Goal: Task Accomplishment & Management: Use online tool/utility

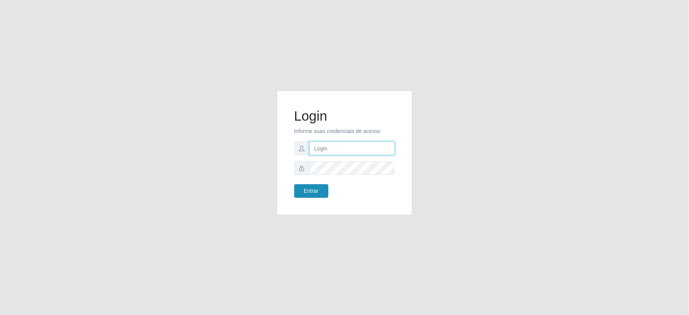
type input "[EMAIL_ADDRESS][DOMAIN_NAME]"
click at [308, 194] on button "Entrar" at bounding box center [311, 191] width 34 height 14
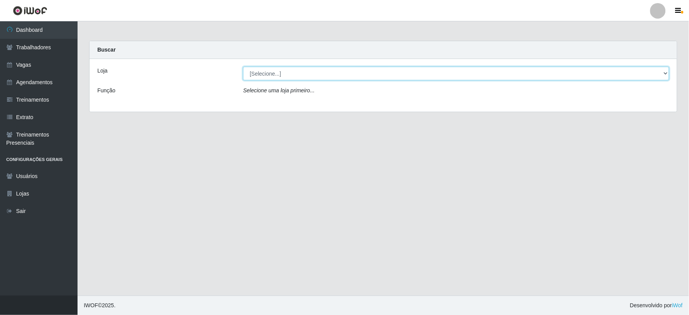
click at [250, 73] on select "[Selecione...] SuperFácil Atacado - Vale do Sol" at bounding box center [456, 74] width 426 height 14
select select "502"
click at [243, 67] on select "[Selecione...] SuperFácil Atacado - Vale do Sol" at bounding box center [456, 74] width 426 height 14
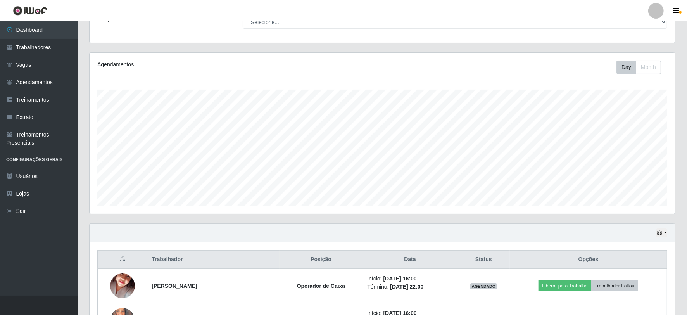
scroll to position [131, 0]
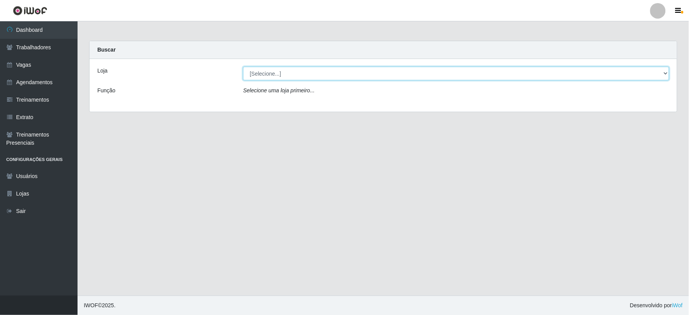
click at [320, 71] on select "[Selecione...] SuperFácil Atacado - Vale do Sol" at bounding box center [456, 74] width 426 height 14
select select "502"
click at [243, 67] on select "[Selecione...] SuperFácil Atacado - Vale do Sol" at bounding box center [456, 74] width 426 height 14
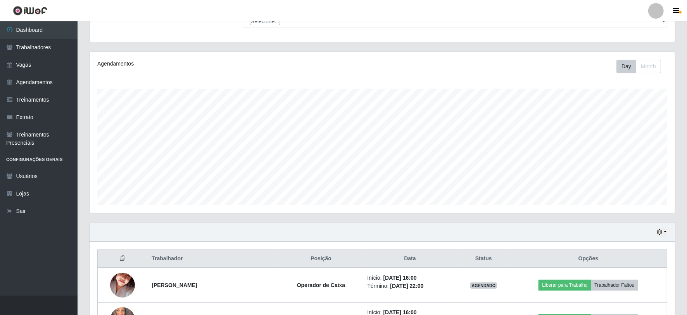
scroll to position [131, 0]
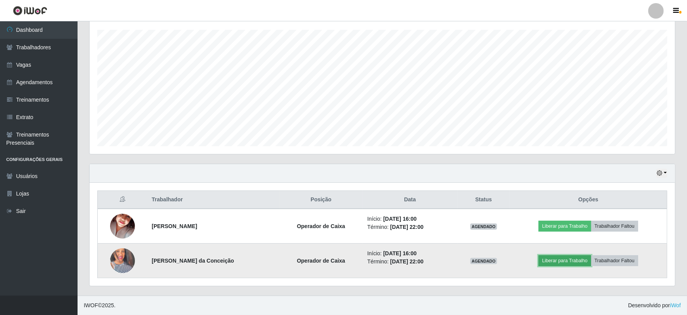
click at [559, 258] on button "Liberar para Trabalho" at bounding box center [565, 260] width 52 height 11
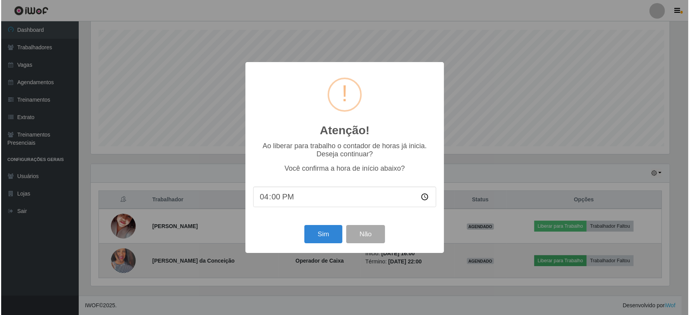
scroll to position [161, 581]
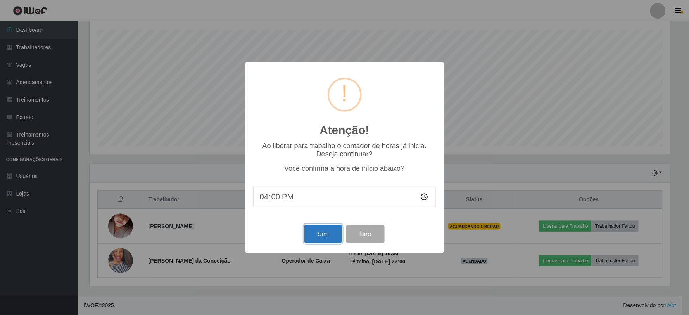
click at [331, 234] on button "Sim" at bounding box center [324, 234] width 38 height 18
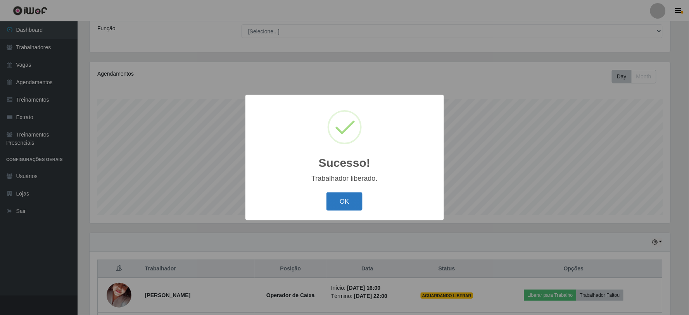
click at [347, 200] on button "OK" at bounding box center [345, 201] width 36 height 18
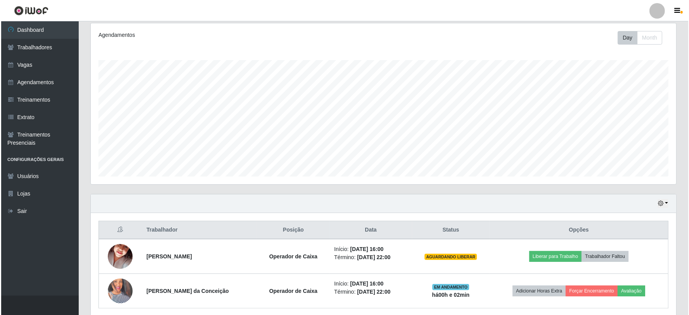
scroll to position [131, 0]
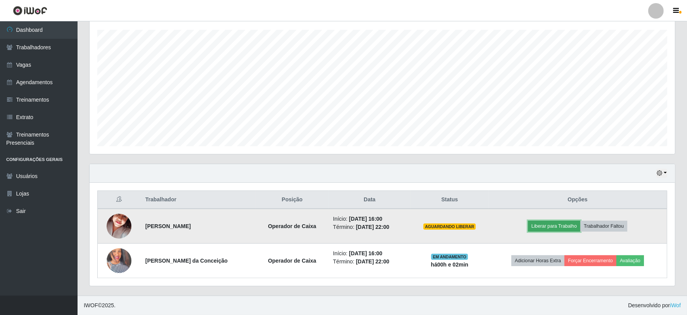
click at [544, 223] on button "Liberar para Trabalho" at bounding box center [554, 226] width 52 height 11
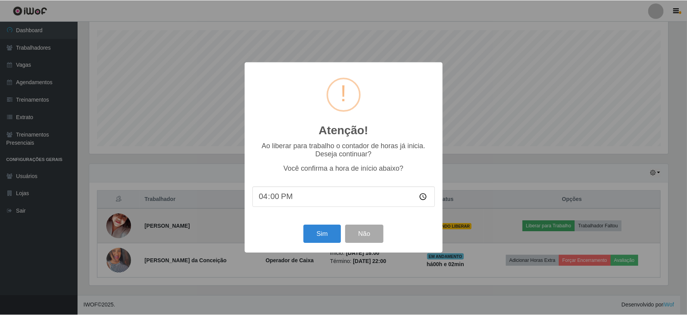
scroll to position [161, 581]
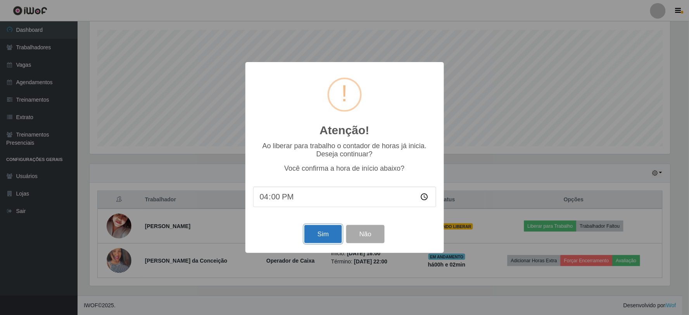
click at [332, 232] on button "Sim" at bounding box center [324, 234] width 38 height 18
